Goal: Information Seeking & Learning: Check status

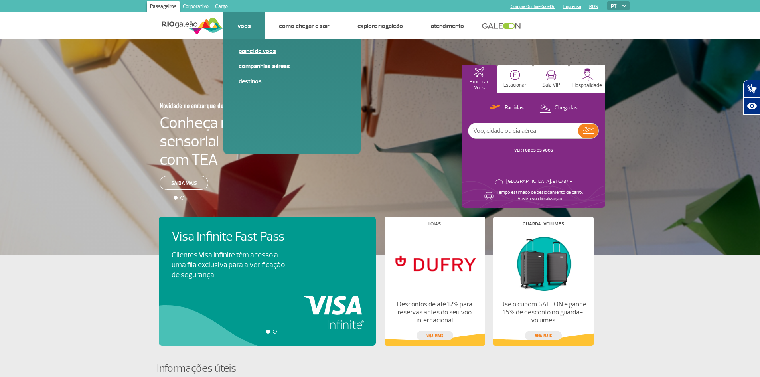
click at [252, 53] on link "Painel de voos" at bounding box center [292, 51] width 107 height 9
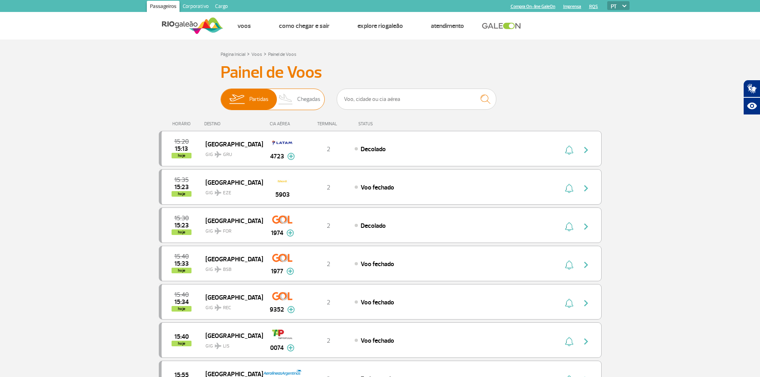
click at [295, 99] on img at bounding box center [286, 99] width 24 height 21
click at [221, 95] on input "Partidas Chegadas" at bounding box center [221, 95] width 0 height 0
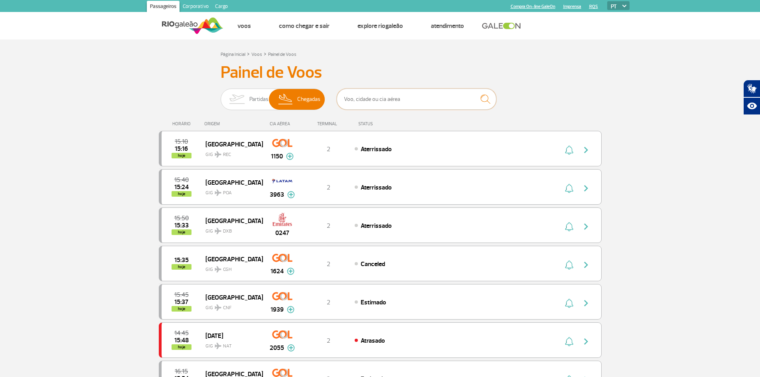
click at [407, 97] on input "text" at bounding box center [417, 99] width 160 height 21
paste input "2093"
type input "2093"
click at [481, 97] on img "submit" at bounding box center [485, 99] width 17 height 16
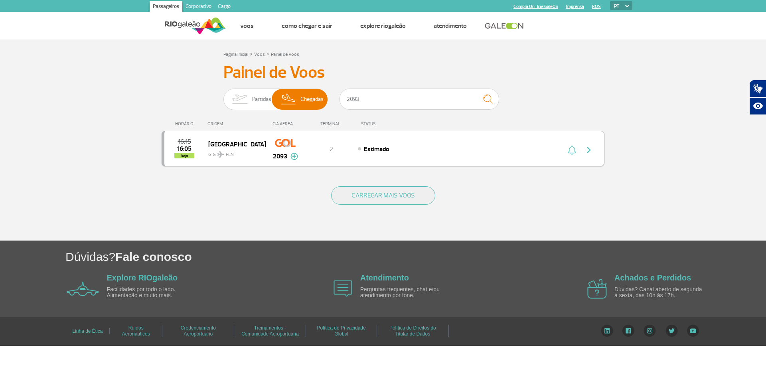
click at [436, 145] on div "Estimado" at bounding box center [446, 148] width 176 height 9
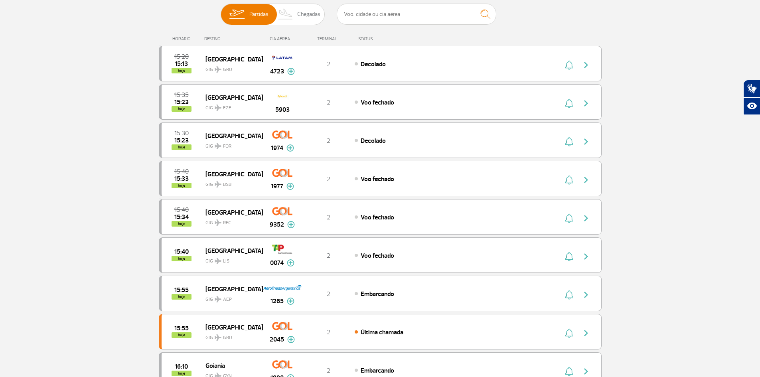
scroll to position [80, 0]
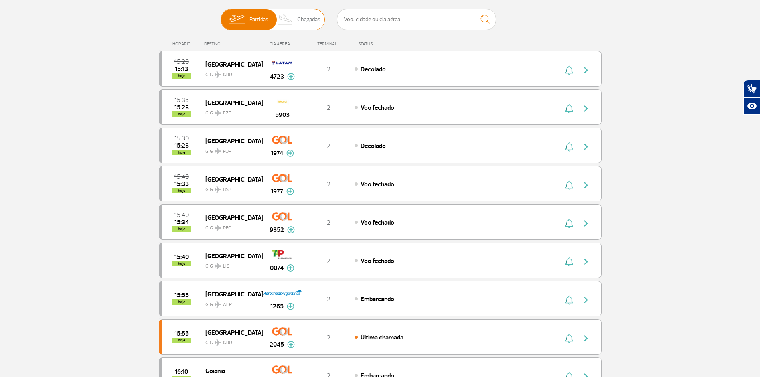
click at [281, 14] on img at bounding box center [286, 19] width 24 height 21
click at [221, 16] on input "Partidas Chegadas" at bounding box center [221, 16] width 0 height 0
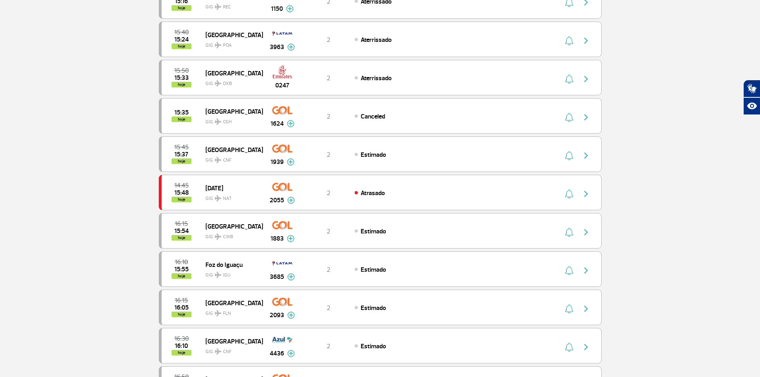
scroll to position [160, 0]
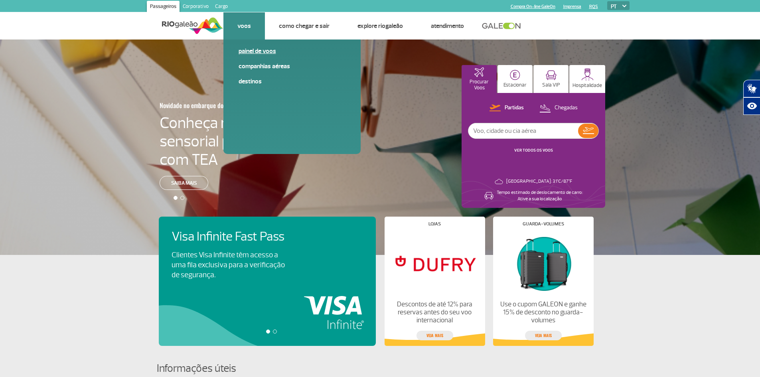
drag, startPoint x: 245, startPoint y: 23, endPoint x: 269, endPoint y: 48, distance: 34.4
click at [265, 40] on li "Voos Painel de voos Companhias Aéreas Destinos" at bounding box center [244, 25] width 42 height 27
click at [268, 49] on link "Painel de voos" at bounding box center [292, 51] width 107 height 9
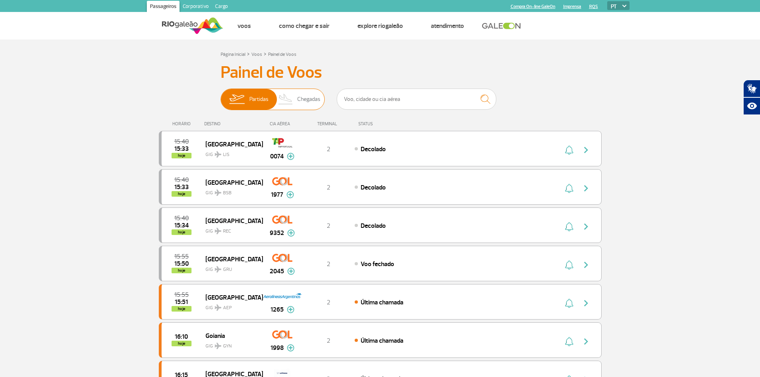
click at [313, 103] on span "Chegadas" at bounding box center [308, 99] width 23 height 21
click at [221, 95] on input "Partidas Chegadas" at bounding box center [221, 95] width 0 height 0
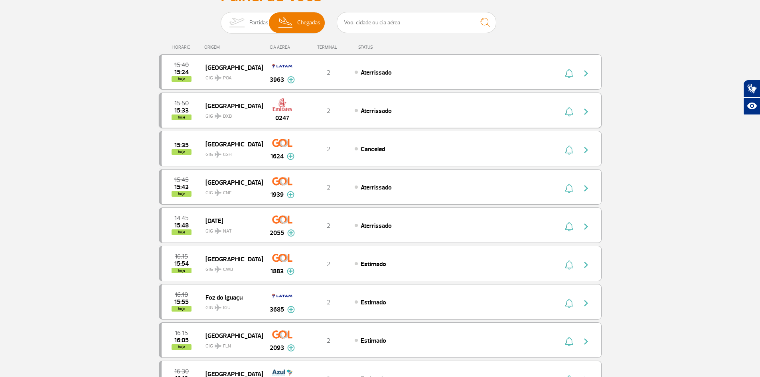
scroll to position [80, 0]
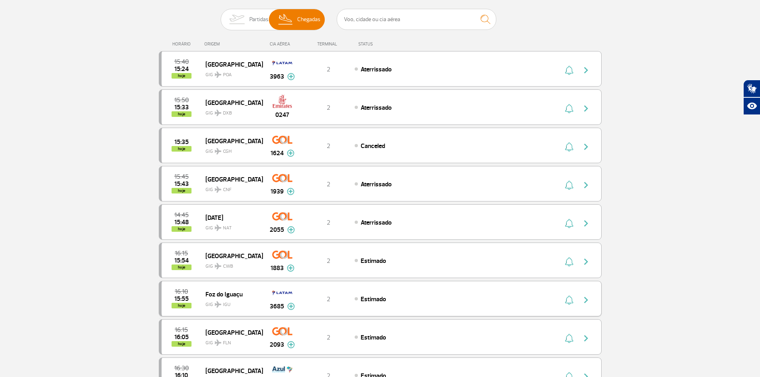
click at [394, 296] on div "Estimado" at bounding box center [443, 298] width 176 height 9
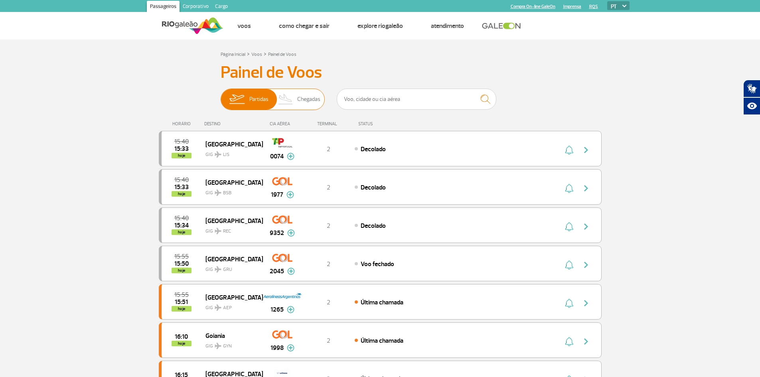
click at [302, 98] on span "Chegadas" at bounding box center [308, 99] width 23 height 21
click at [221, 95] on input "Partidas Chegadas" at bounding box center [221, 95] width 0 height 0
